Goal: Information Seeking & Learning: Learn about a topic

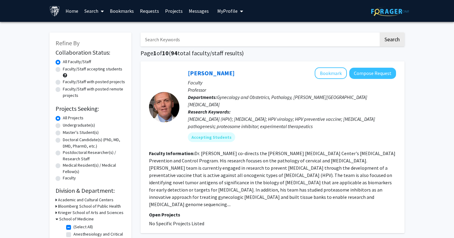
click at [117, 11] on link "Bookmarks" at bounding box center [122, 10] width 30 height 21
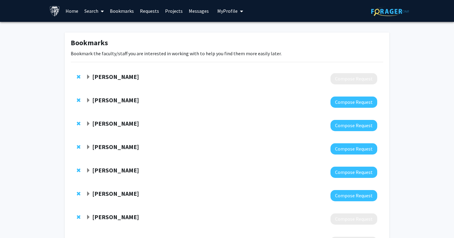
click at [88, 76] on span "Expand Saifuddin Ahmed Bookmark" at bounding box center [88, 77] width 5 height 5
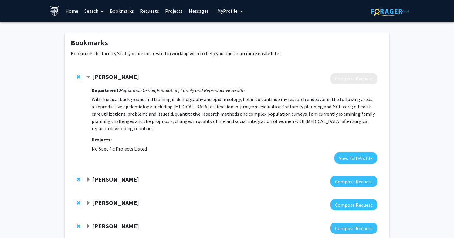
click at [117, 77] on strong "[PERSON_NAME]" at bounding box center [115, 77] width 47 height 8
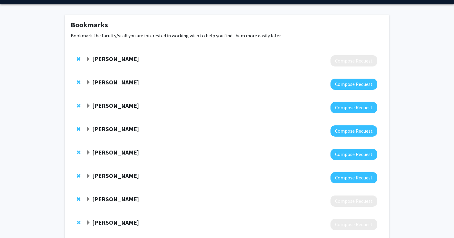
scroll to position [15, 0]
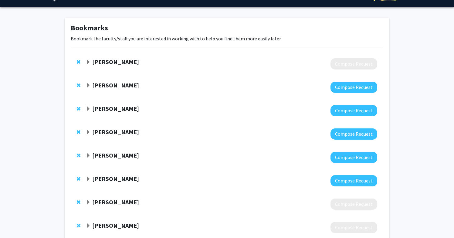
click at [107, 62] on strong "[PERSON_NAME]" at bounding box center [115, 62] width 47 height 8
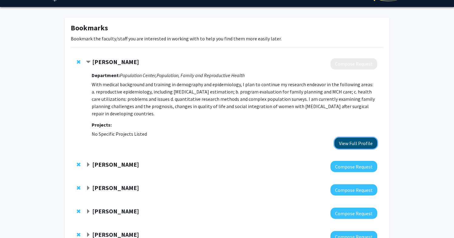
click at [343, 142] on button "View Full Profile" at bounding box center [355, 142] width 43 height 11
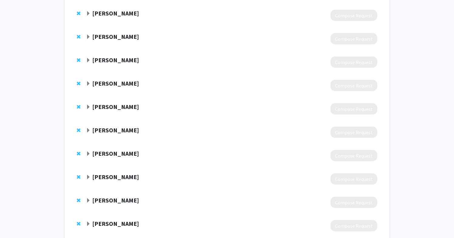
scroll to position [594, 0]
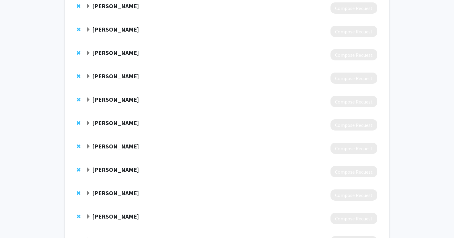
click at [89, 99] on span "Expand Wendy Bennett Bookmark" at bounding box center [88, 99] width 5 height 5
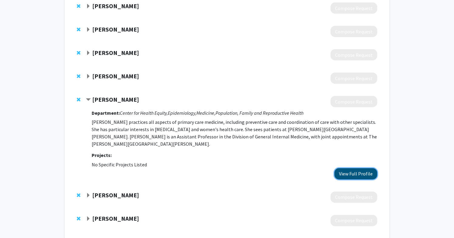
click at [343, 170] on button "View Full Profile" at bounding box center [355, 173] width 43 height 11
click at [79, 99] on span "Remove Wendy Bennett from bookmarks" at bounding box center [79, 99] width 4 height 5
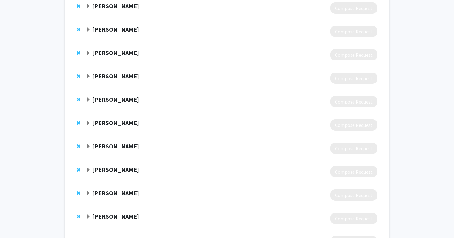
click at [89, 99] on span "Expand Anne Burke Bookmark" at bounding box center [88, 99] width 5 height 5
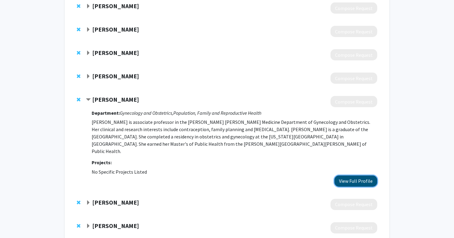
click at [354, 176] on button "View Full Profile" at bounding box center [355, 180] width 43 height 11
click at [79, 97] on span "Remove Anne Burke from bookmarks" at bounding box center [79, 99] width 4 height 5
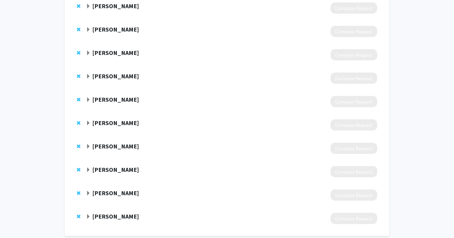
click at [88, 100] on span "Expand Susan Gross Bookmark" at bounding box center [88, 99] width 5 height 5
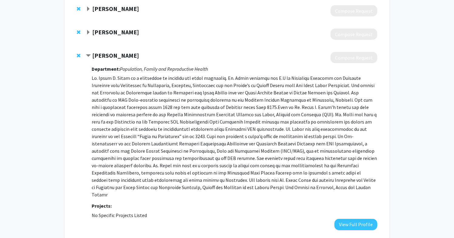
scroll to position [638, 0]
click at [89, 56] on span "Contract Susan Gross Bookmark" at bounding box center [88, 55] width 5 height 5
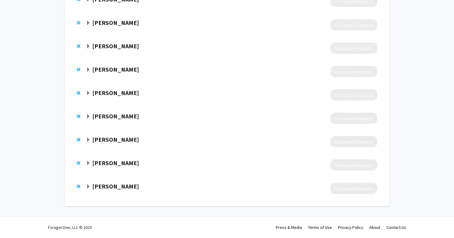
click at [109, 96] on strong "[PERSON_NAME]" at bounding box center [115, 93] width 47 height 8
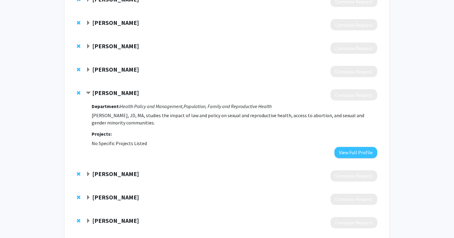
click at [109, 96] on strong "[PERSON_NAME]" at bounding box center [115, 93] width 47 height 8
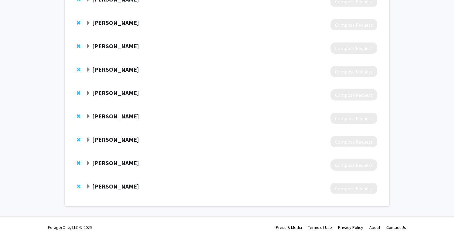
click at [109, 116] on strong "[PERSON_NAME]" at bounding box center [115, 116] width 47 height 8
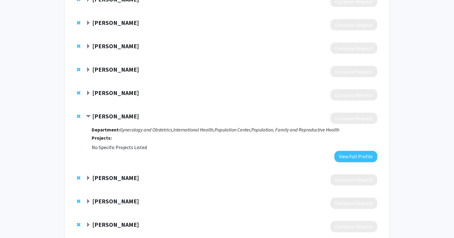
click at [109, 115] on strong "[PERSON_NAME]" at bounding box center [115, 116] width 47 height 8
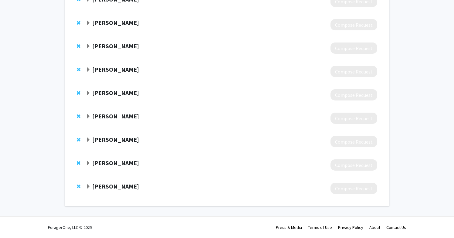
click at [111, 139] on strong "[PERSON_NAME]" at bounding box center [115, 140] width 47 height 8
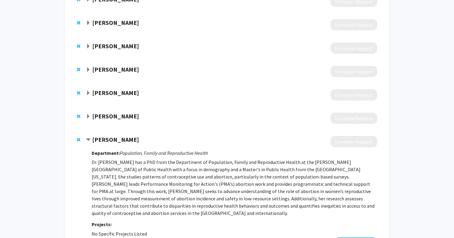
click at [112, 138] on strong "[PERSON_NAME]" at bounding box center [115, 140] width 47 height 8
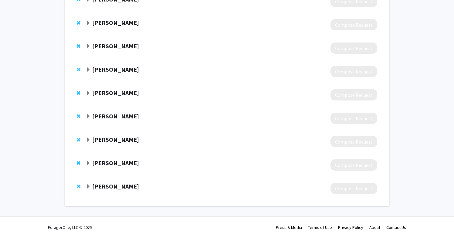
click at [111, 163] on strong "Cynthia Minkovitz" at bounding box center [115, 163] width 47 height 8
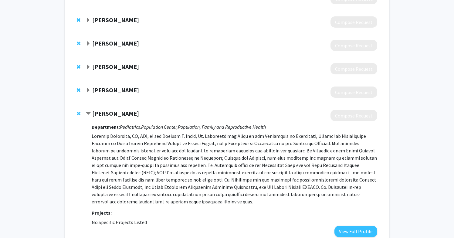
scroll to position [673, 0]
click at [110, 115] on strong "Cynthia Minkovitz" at bounding box center [115, 114] width 47 height 8
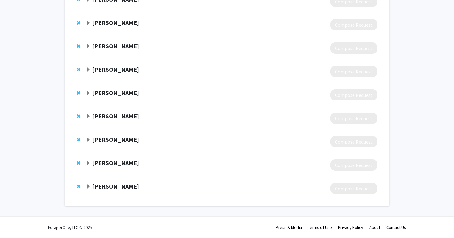
click at [111, 186] on strong "[PERSON_NAME]" at bounding box center [115, 186] width 47 height 8
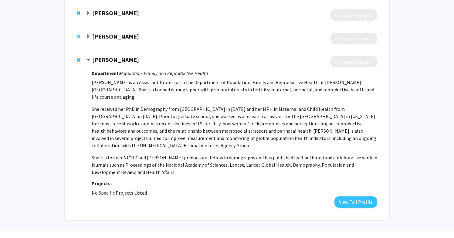
scroll to position [751, 0]
click at [107, 60] on strong "[PERSON_NAME]" at bounding box center [115, 59] width 47 height 8
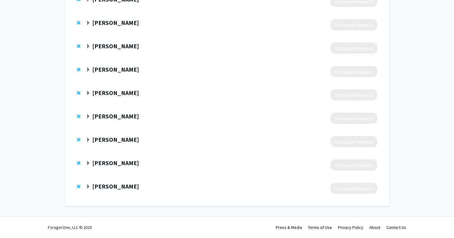
scroll to position [624, 0]
click at [117, 165] on strong "Cynthia Minkovitz" at bounding box center [115, 163] width 47 height 8
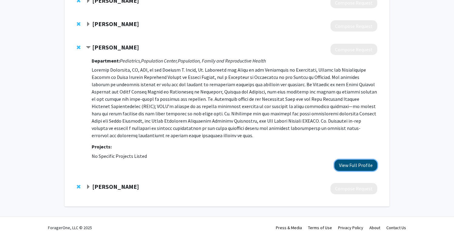
click at [344, 169] on button "View Full Profile" at bounding box center [355, 165] width 43 height 11
click at [78, 46] on span "Remove Cynthia Minkovitz from bookmarks" at bounding box center [79, 47] width 4 height 5
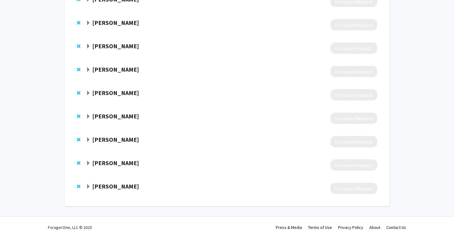
click at [115, 185] on strong "[PERSON_NAME]" at bounding box center [115, 186] width 47 height 8
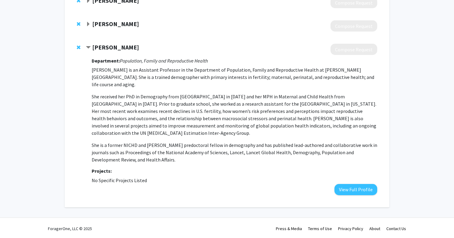
click at [96, 49] on strong "[PERSON_NAME]" at bounding box center [115, 47] width 47 height 8
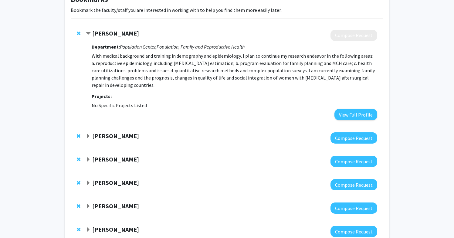
scroll to position [0, 0]
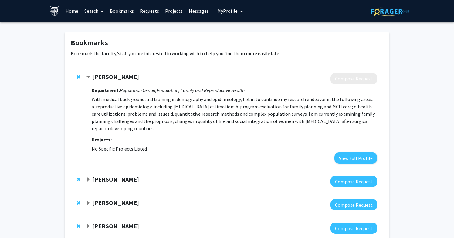
click at [88, 75] on span "Contract Saifuddin Ahmed Bookmark" at bounding box center [88, 77] width 5 height 5
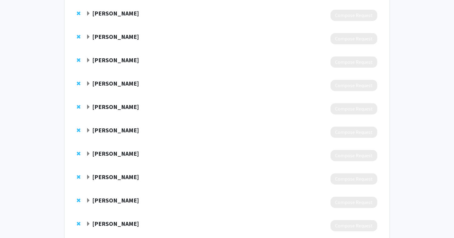
scroll to position [459, 0]
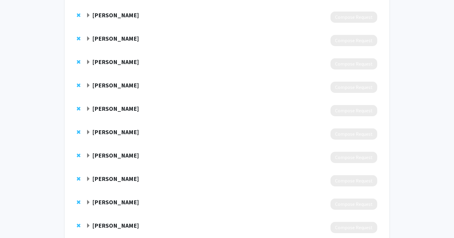
click at [118, 156] on strong "Susan Gross" at bounding box center [115, 155] width 47 height 8
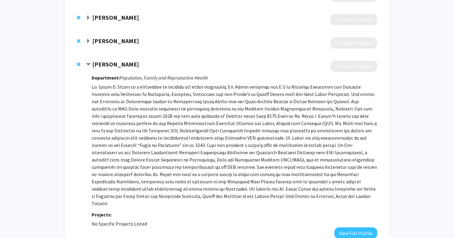
scroll to position [556, 0]
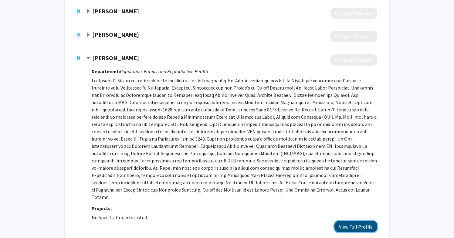
click at [351, 221] on button "View Full Profile" at bounding box center [355, 226] width 43 height 11
click at [79, 58] on span "Remove Susan Gross from bookmarks" at bounding box center [79, 58] width 4 height 5
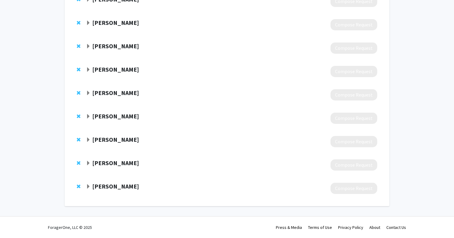
scroll to position [498, 0]
click at [90, 116] on span "Expand Joanne Rosen Bookmark" at bounding box center [88, 116] width 5 height 5
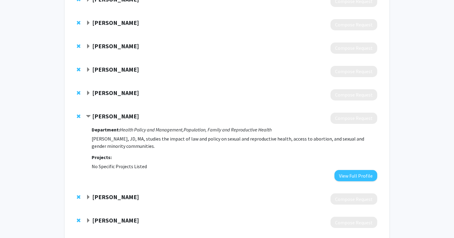
click at [89, 117] on span "Contract Joanne Rosen Bookmark" at bounding box center [88, 116] width 5 height 5
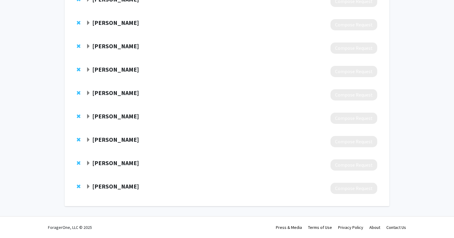
click at [105, 140] on strong "[PERSON_NAME]" at bounding box center [115, 140] width 47 height 8
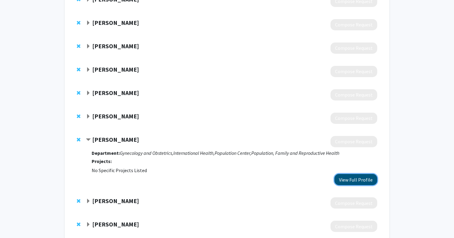
click at [347, 178] on button "View Full Profile" at bounding box center [355, 179] width 43 height 11
click at [87, 138] on span "Contract Andreea Creanga Bookmark" at bounding box center [88, 139] width 5 height 5
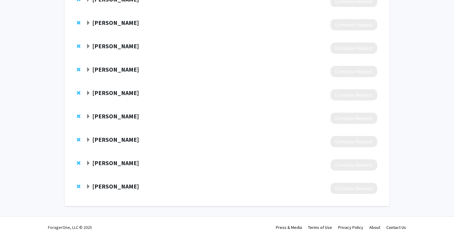
click at [120, 165] on strong "[PERSON_NAME]" at bounding box center [115, 163] width 47 height 8
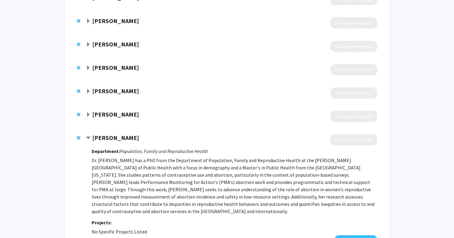
scroll to position [529, 0]
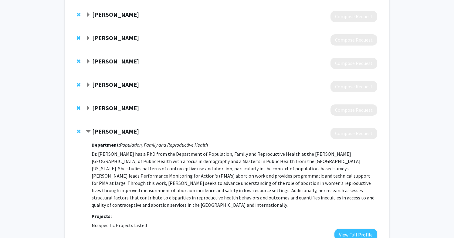
click at [88, 130] on span "Contract Suzanne Bell Bookmark" at bounding box center [88, 131] width 5 height 5
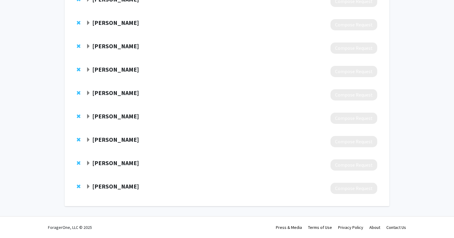
click at [113, 187] on strong "[PERSON_NAME]" at bounding box center [115, 186] width 47 height 8
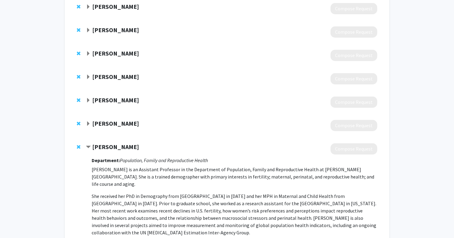
scroll to position [538, 0]
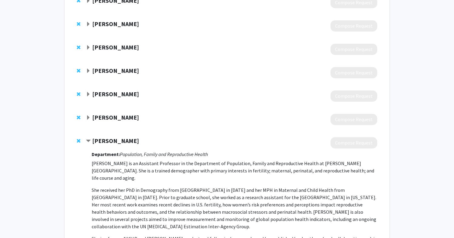
click at [93, 143] on strong "[PERSON_NAME]" at bounding box center [115, 141] width 47 height 8
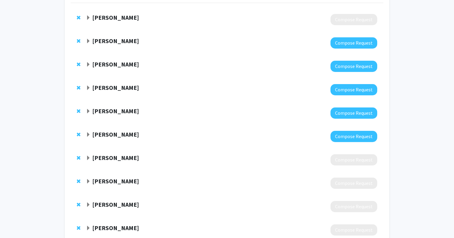
scroll to position [0, 0]
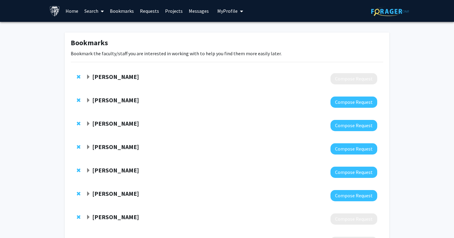
click at [90, 9] on link "Search" at bounding box center [93, 10] width 25 height 21
click at [98, 29] on span "Faculty/Staff" at bounding box center [103, 28] width 45 height 12
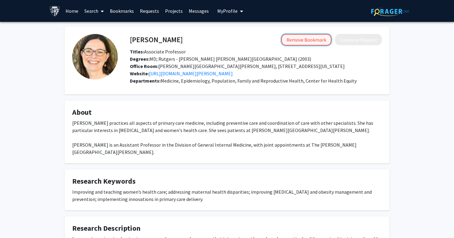
click at [309, 42] on button "Remove Bookmark" at bounding box center [306, 40] width 50 height 12
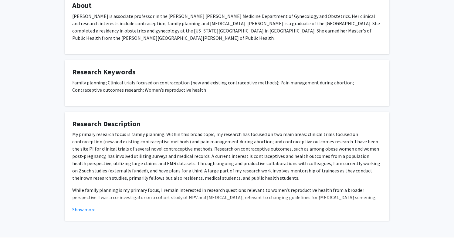
scroll to position [108, 0]
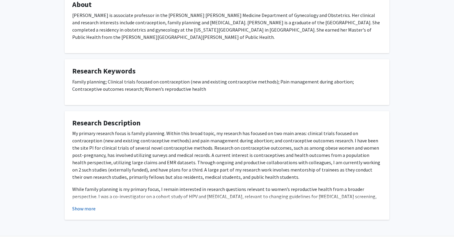
click at [88, 208] on button "Show more" at bounding box center [83, 208] width 23 height 7
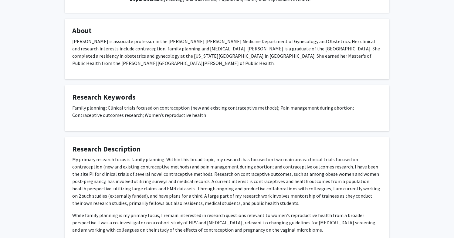
scroll to position [0, 0]
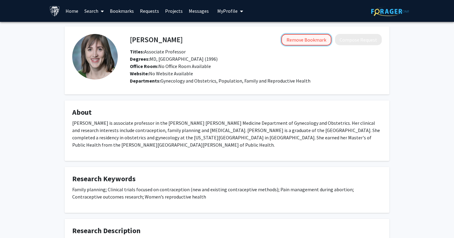
click at [314, 39] on button "Remove Bookmark" at bounding box center [306, 40] width 50 height 12
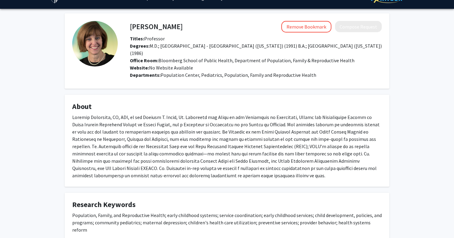
scroll to position [12, 0]
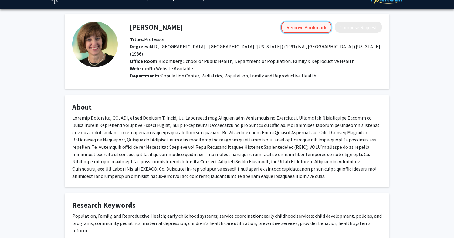
click at [299, 30] on button "Remove Bookmark" at bounding box center [306, 28] width 50 height 12
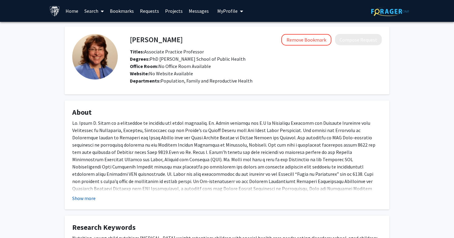
click at [82, 197] on button "Show more" at bounding box center [83, 197] width 23 height 7
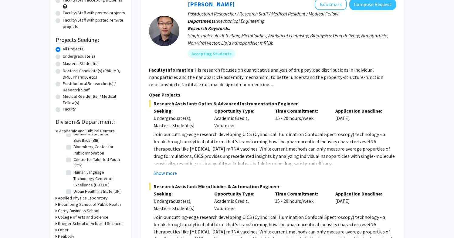
scroll to position [14, 0]
click at [83, 198] on h3 "Applied Physics Laboratory" at bounding box center [83, 198] width 50 height 6
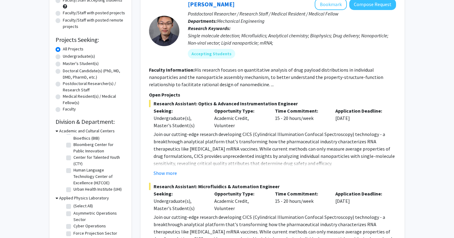
click at [83, 197] on h3 "Applied Physics Laboratory" at bounding box center [84, 198] width 50 height 6
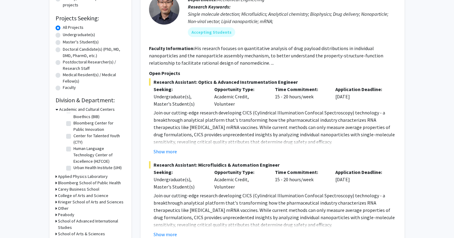
scroll to position [94, 0]
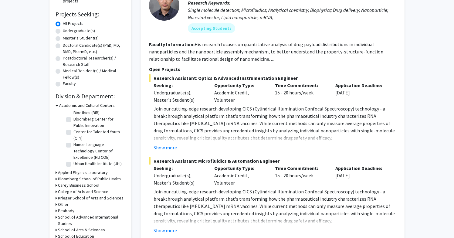
click at [64, 106] on h3 "Academic and Cultural Centers" at bounding box center [87, 105] width 56 height 6
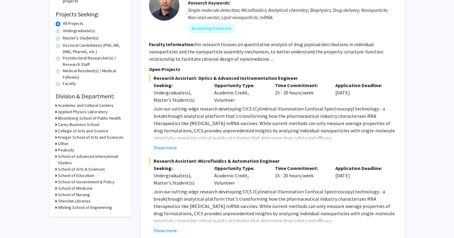
click at [78, 126] on h3 "Carey Business School" at bounding box center [78, 124] width 41 height 6
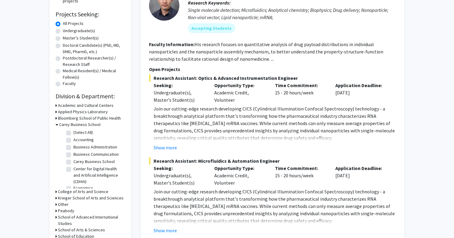
click at [78, 126] on h3 "Carey Business School" at bounding box center [79, 124] width 41 height 6
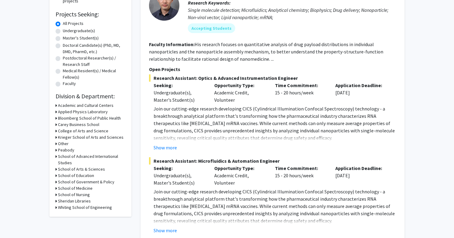
click at [100, 117] on h3 "Bloomberg School of Public Health" at bounding box center [89, 118] width 63 height 6
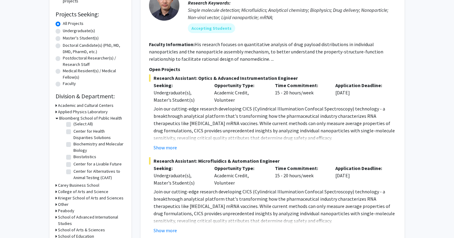
scroll to position [4, 0]
click at [73, 129] on label "Center for Health Disparities Solutions" at bounding box center [98, 132] width 50 height 13
click at [73, 129] on input "Center for Health Disparities Solutions" at bounding box center [75, 128] width 4 height 4
checkbox input "true"
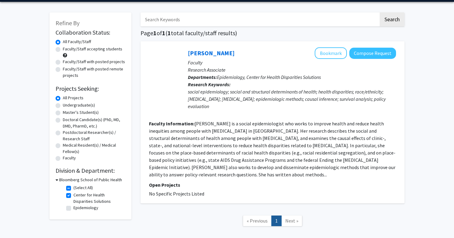
scroll to position [25, 0]
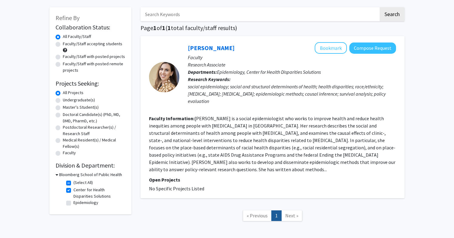
click at [73, 190] on label "Center for Health Disparities Solutions" at bounding box center [98, 193] width 50 height 13
click at [73, 190] on input "Center for Health Disparities Solutions" at bounding box center [75, 189] width 4 height 4
checkbox input "false"
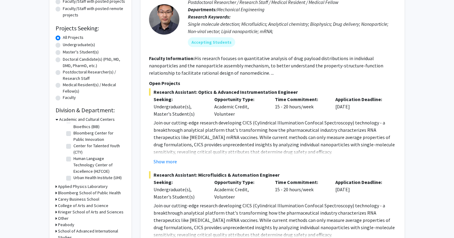
scroll to position [84, 0]
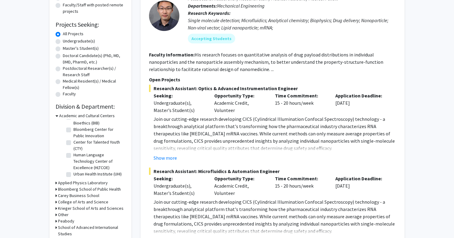
click at [97, 189] on h3 "Bloomberg School of Public Health" at bounding box center [89, 189] width 63 height 6
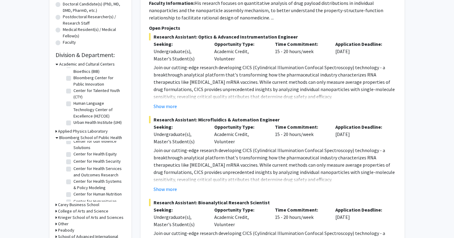
scroll to position [86, 0]
click at [73, 154] on label "Center for Health Equity" at bounding box center [94, 152] width 43 height 6
click at [73, 153] on input "Center for Health Equity" at bounding box center [75, 151] width 4 height 4
checkbox input "true"
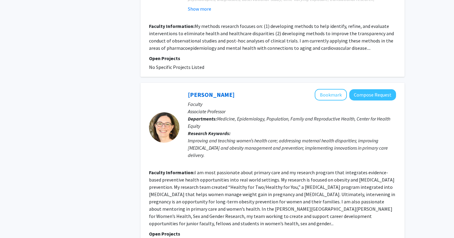
scroll to position [1406, 0]
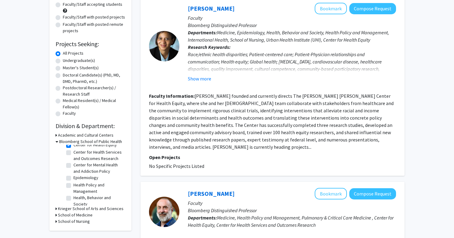
scroll to position [33, 0]
click at [83, 213] on h3 "School of Medicine" at bounding box center [75, 215] width 35 height 6
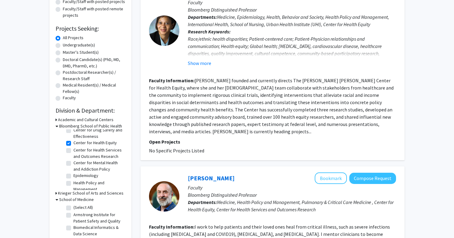
scroll to position [12, 0]
click at [73, 150] on label "Center for Health Equity" at bounding box center [94, 149] width 43 height 6
click at [73, 150] on input "Center for Health Equity" at bounding box center [75, 148] width 4 height 4
checkbox input "false"
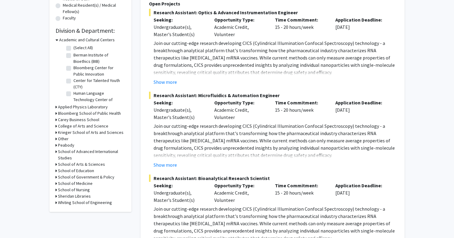
scroll to position [167, 0]
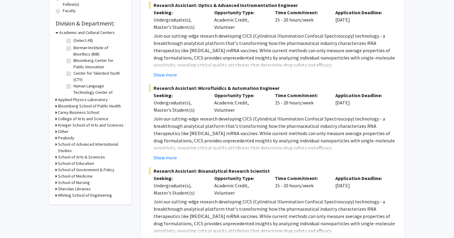
click at [88, 176] on h3 "School of Medicine" at bounding box center [75, 176] width 35 height 6
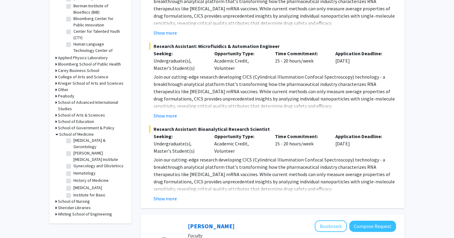
scroll to position [405, 0]
click at [73, 162] on label "Gynecology and Obstetrics" at bounding box center [98, 165] width 50 height 6
click at [73, 162] on input "Gynecology and Obstetrics" at bounding box center [75, 164] width 4 height 4
checkbox input "true"
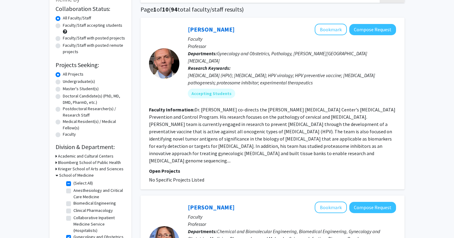
scroll to position [49, 0]
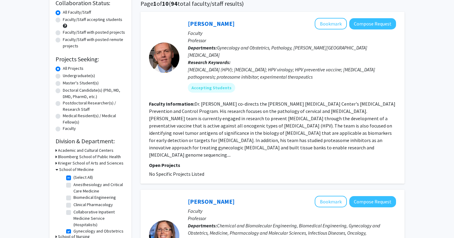
click at [73, 230] on label "Gynecology and Obstetrics" at bounding box center [98, 231] width 50 height 6
click at [73, 230] on input "Gynecology and Obstetrics" at bounding box center [75, 230] width 4 height 4
checkbox input "false"
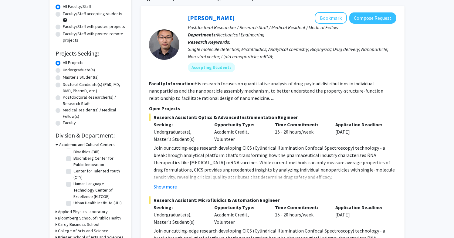
scroll to position [66, 0]
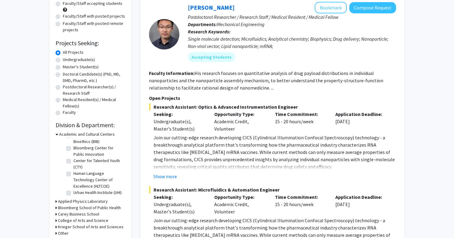
click at [108, 209] on h3 "Bloomberg School of Public Health" at bounding box center [89, 207] width 63 height 6
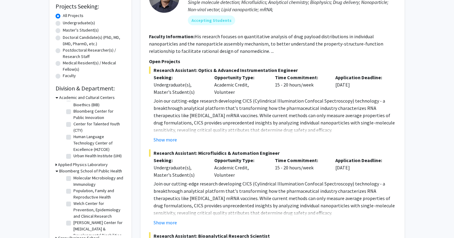
scroll to position [297, 0]
click at [73, 192] on label "Population, Family and Reproductive Health" at bounding box center [98, 193] width 50 height 13
click at [73, 191] on input "Population, Family and Reproductive Health" at bounding box center [75, 189] width 4 height 4
checkbox input "true"
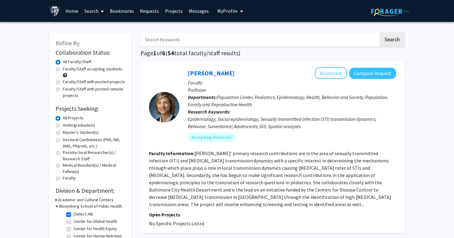
click at [125, 10] on link "Bookmarks" at bounding box center [122, 10] width 30 height 21
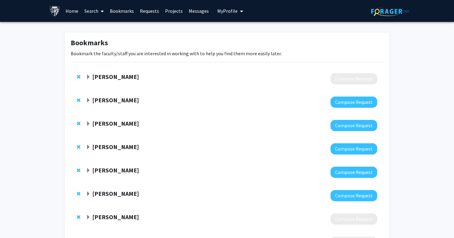
click at [121, 78] on strong "[PERSON_NAME]" at bounding box center [115, 77] width 47 height 8
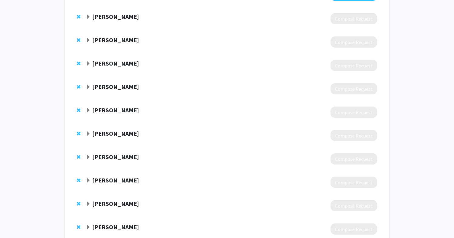
scroll to position [577, 0]
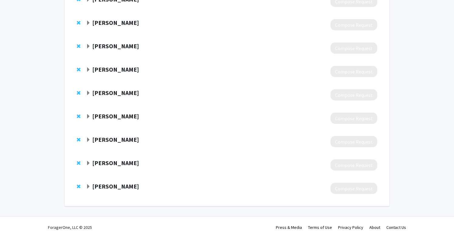
click at [102, 115] on strong "[PERSON_NAME]" at bounding box center [115, 116] width 47 height 8
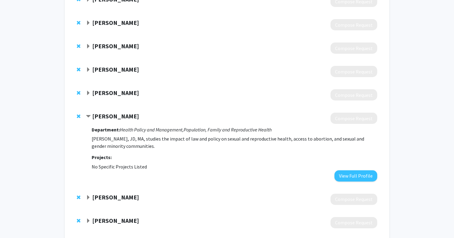
click at [102, 115] on strong "[PERSON_NAME]" at bounding box center [115, 116] width 47 height 8
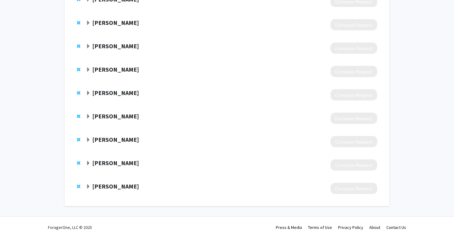
click at [106, 143] on strong "[PERSON_NAME]" at bounding box center [115, 140] width 47 height 8
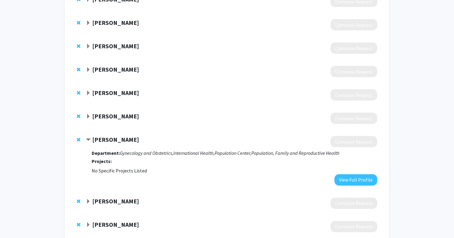
click at [106, 143] on strong "[PERSON_NAME]" at bounding box center [115, 140] width 47 height 8
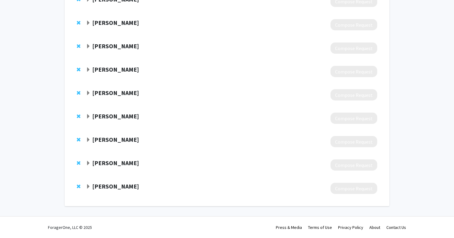
click at [106, 161] on strong "[PERSON_NAME]" at bounding box center [115, 163] width 47 height 8
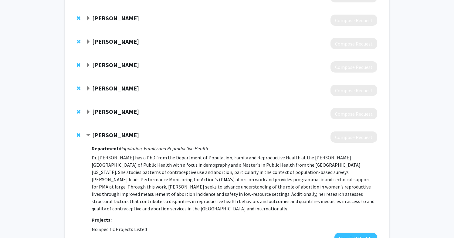
click at [102, 135] on strong "[PERSON_NAME]" at bounding box center [115, 135] width 47 height 8
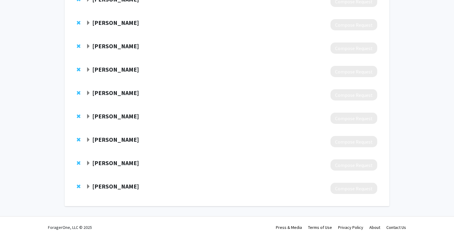
click at [114, 189] on strong "[PERSON_NAME]" at bounding box center [115, 186] width 47 height 8
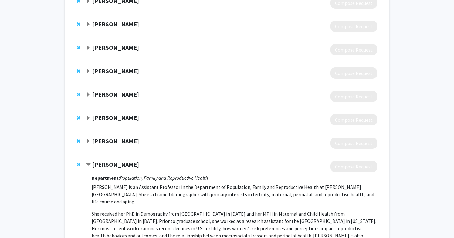
click at [113, 165] on strong "[PERSON_NAME]" at bounding box center [115, 164] width 47 height 8
